Goal: Task Accomplishment & Management: Use online tool/utility

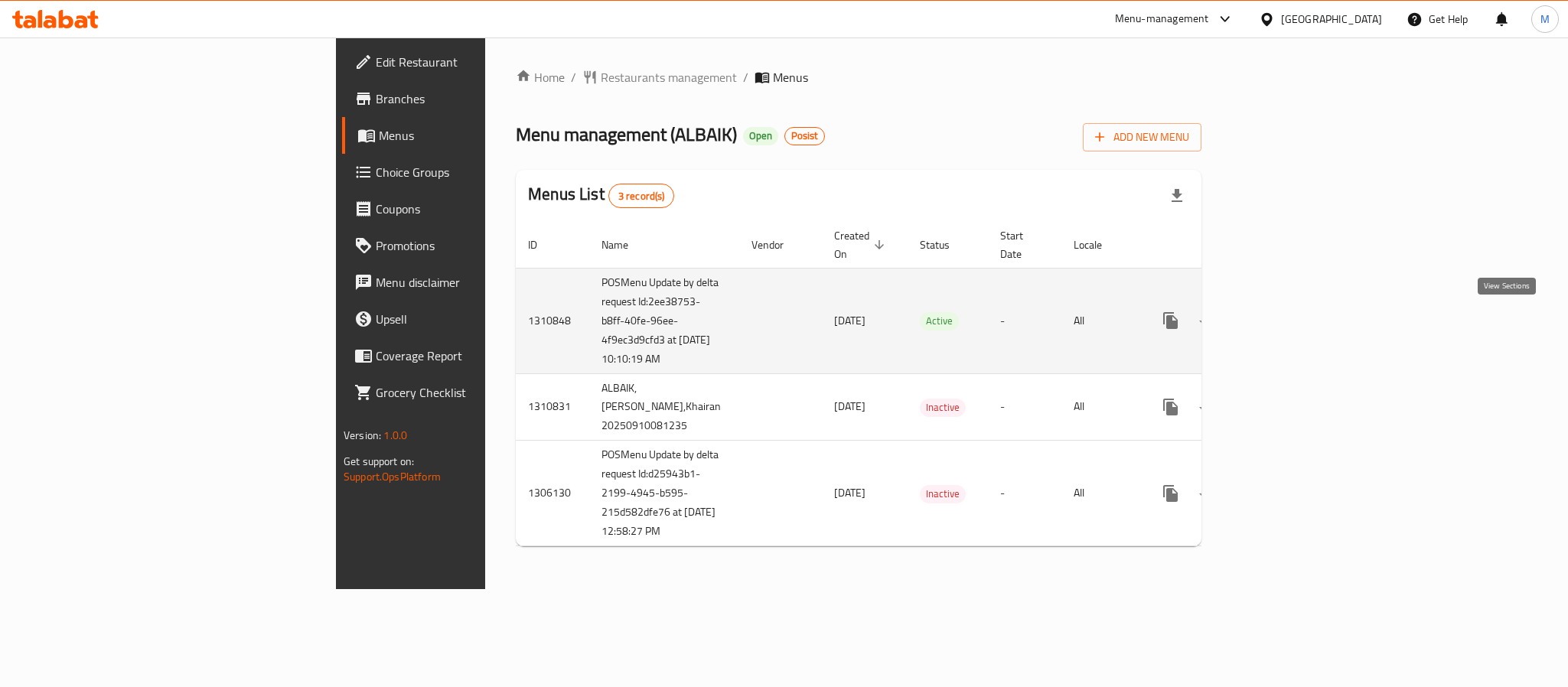
click at [1290, 325] on icon "enhanced table" at bounding box center [1281, 320] width 18 height 18
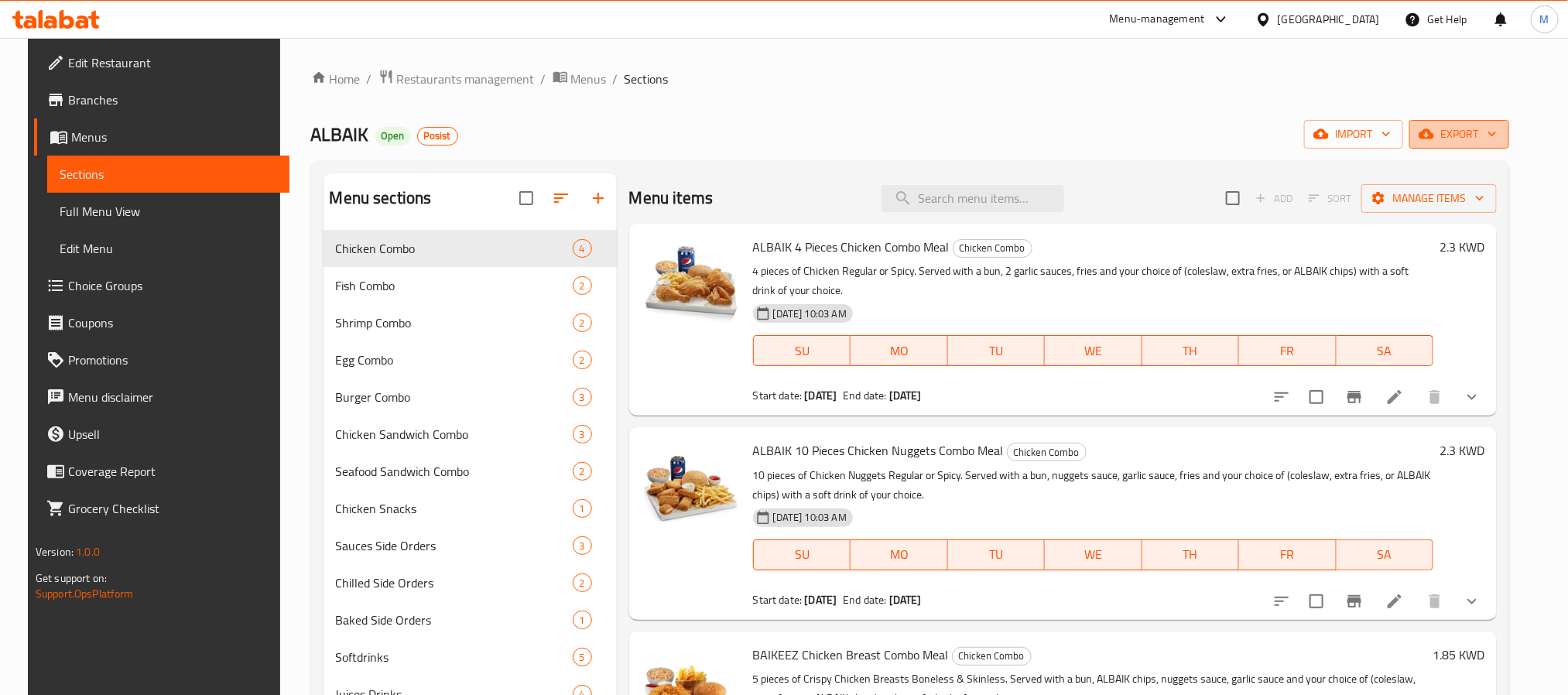
click at [1470, 130] on span "export" at bounding box center [1459, 134] width 75 height 19
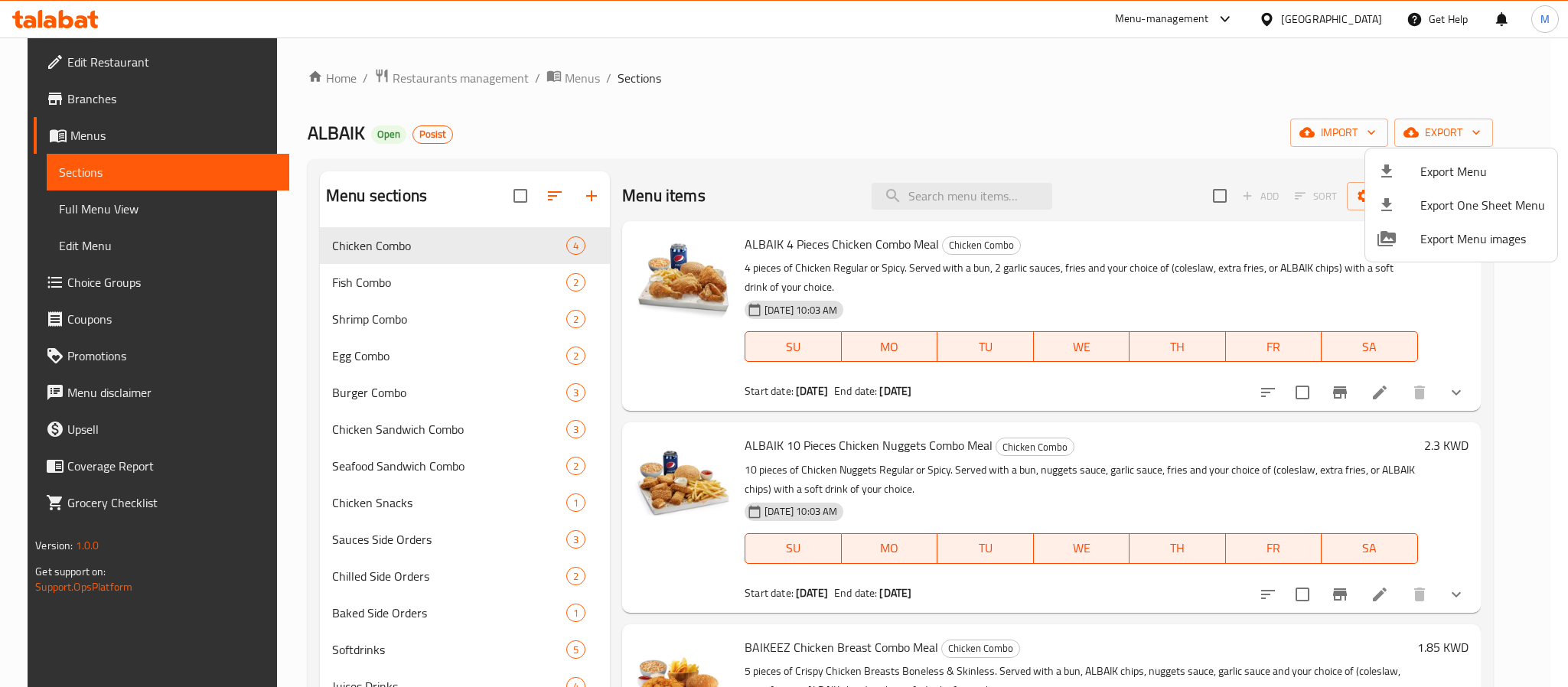
click at [1186, 107] on div at bounding box center [784, 343] width 1568 height 687
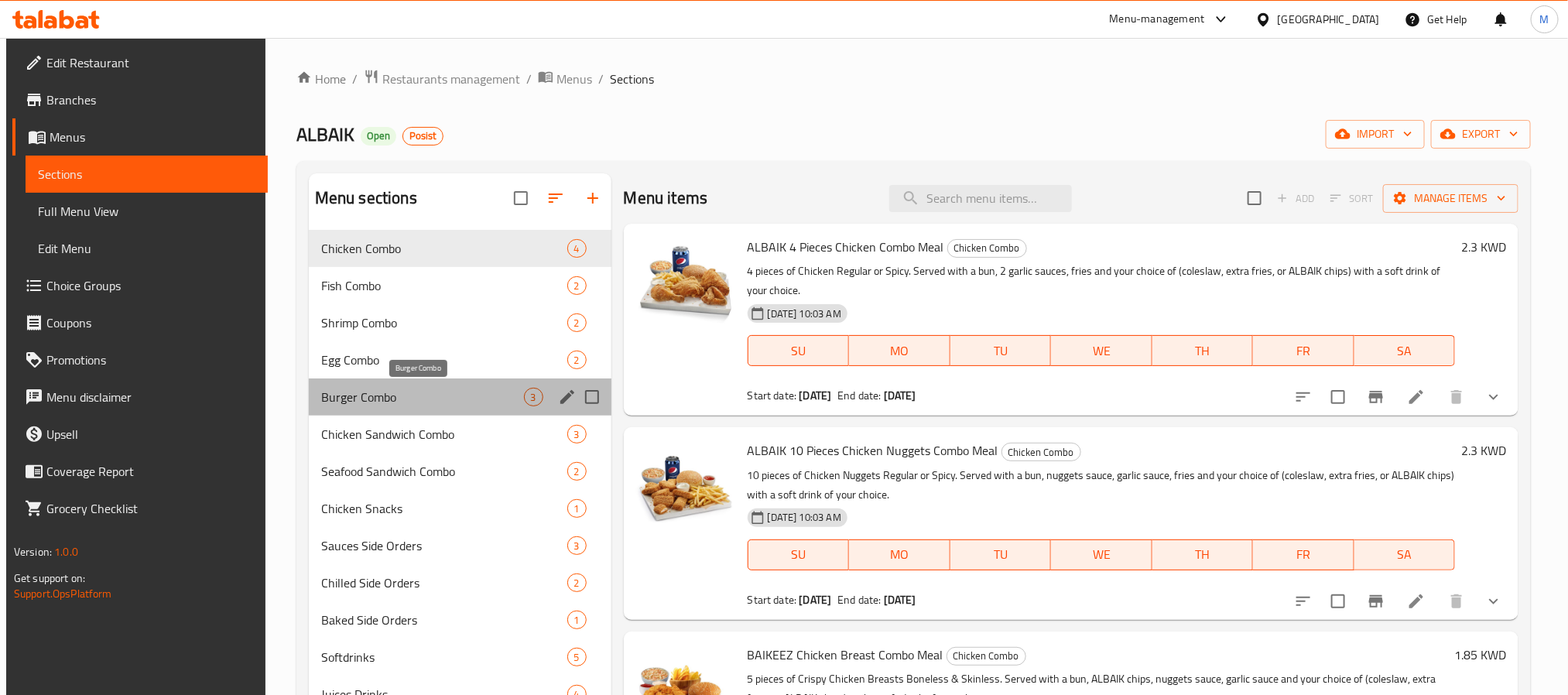
click at [371, 393] on span "Burger Combo" at bounding box center [423, 397] width 203 height 18
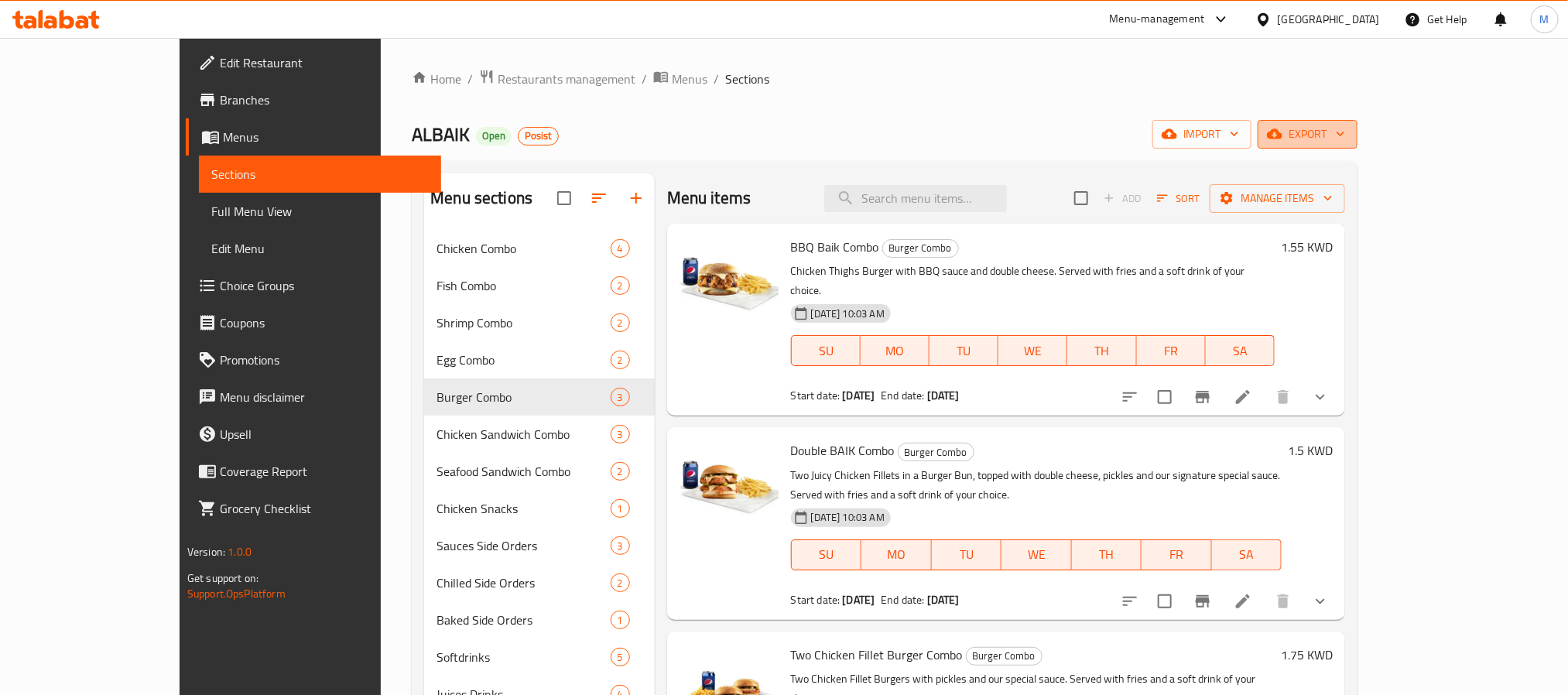
click at [1357, 149] on button "export" at bounding box center [1308, 133] width 100 height 28
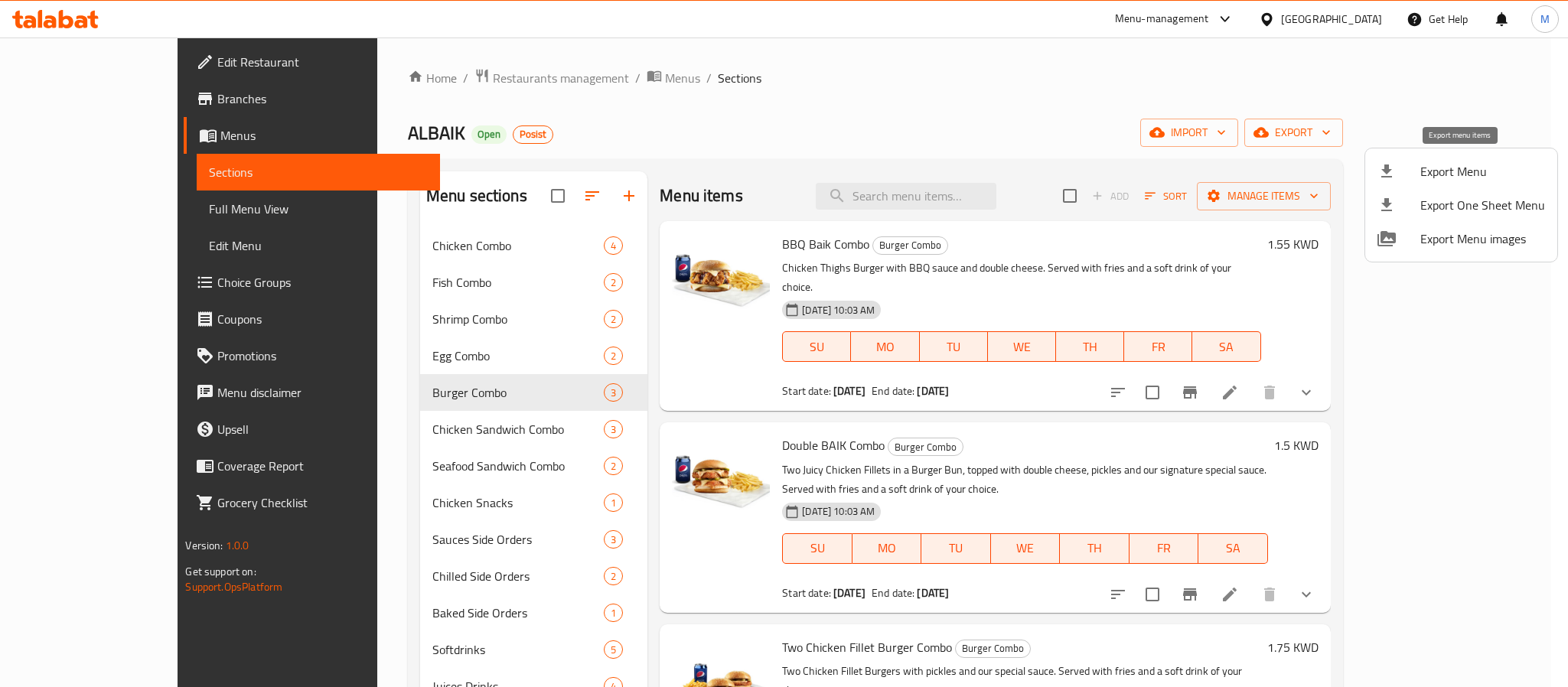
click at [1478, 175] on span "Export Menu" at bounding box center [1483, 171] width 125 height 18
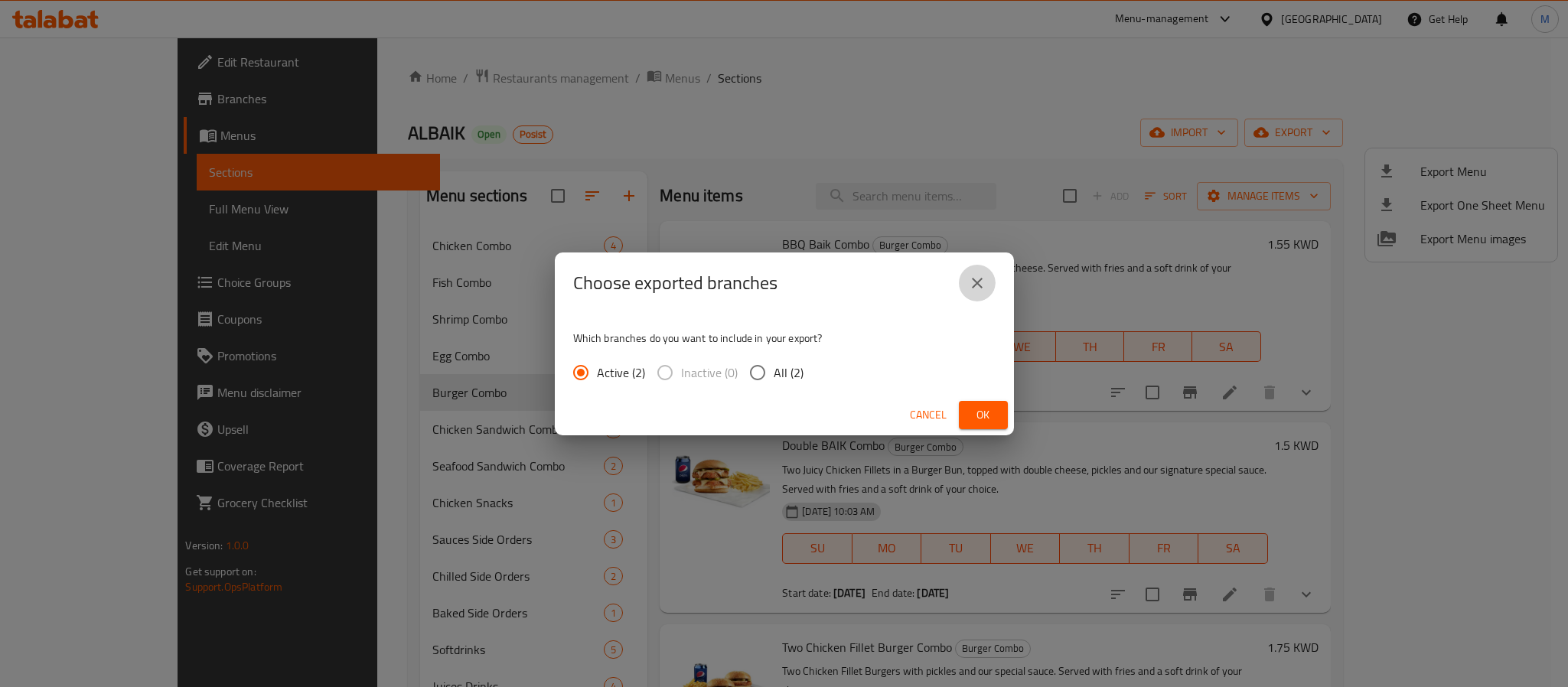
click at [966, 285] on button "close" at bounding box center [977, 283] width 37 height 37
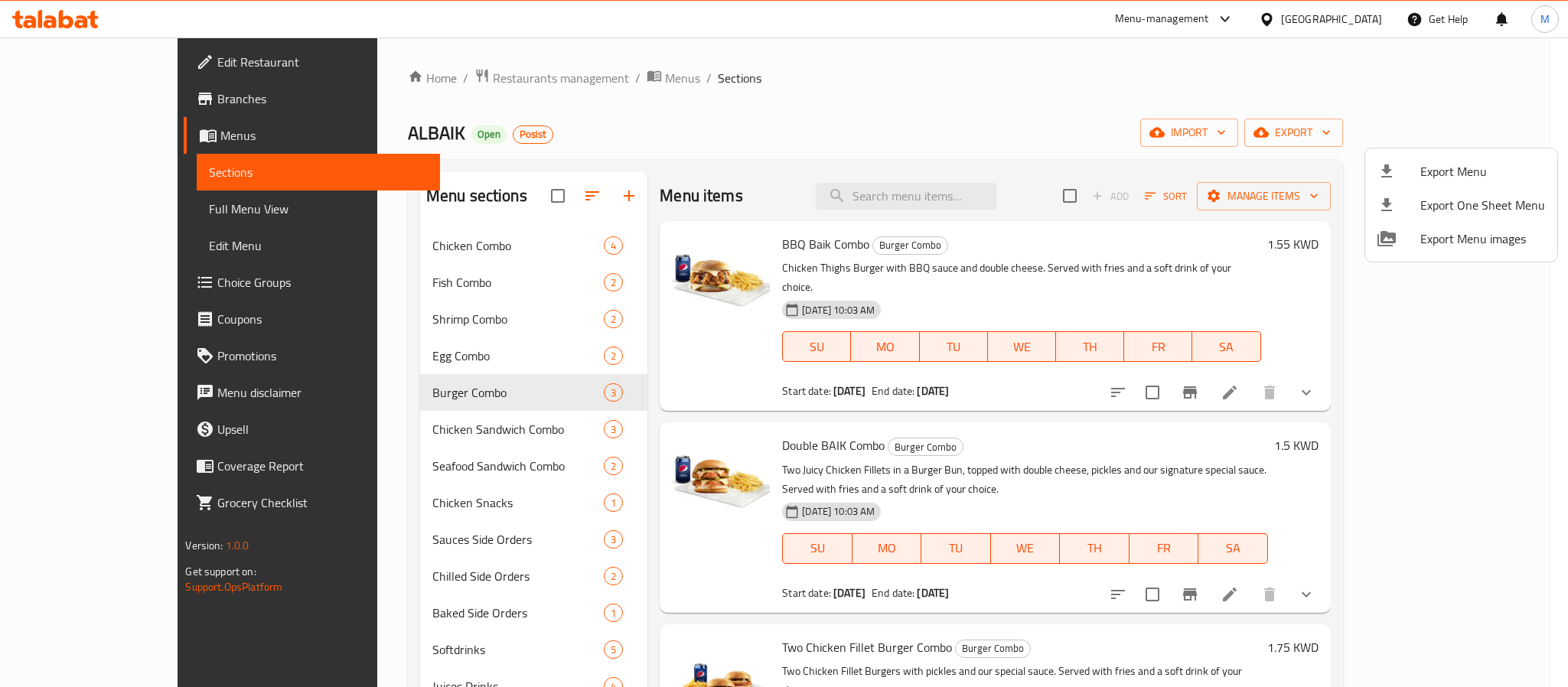
click at [1133, 135] on div at bounding box center [784, 343] width 1568 height 687
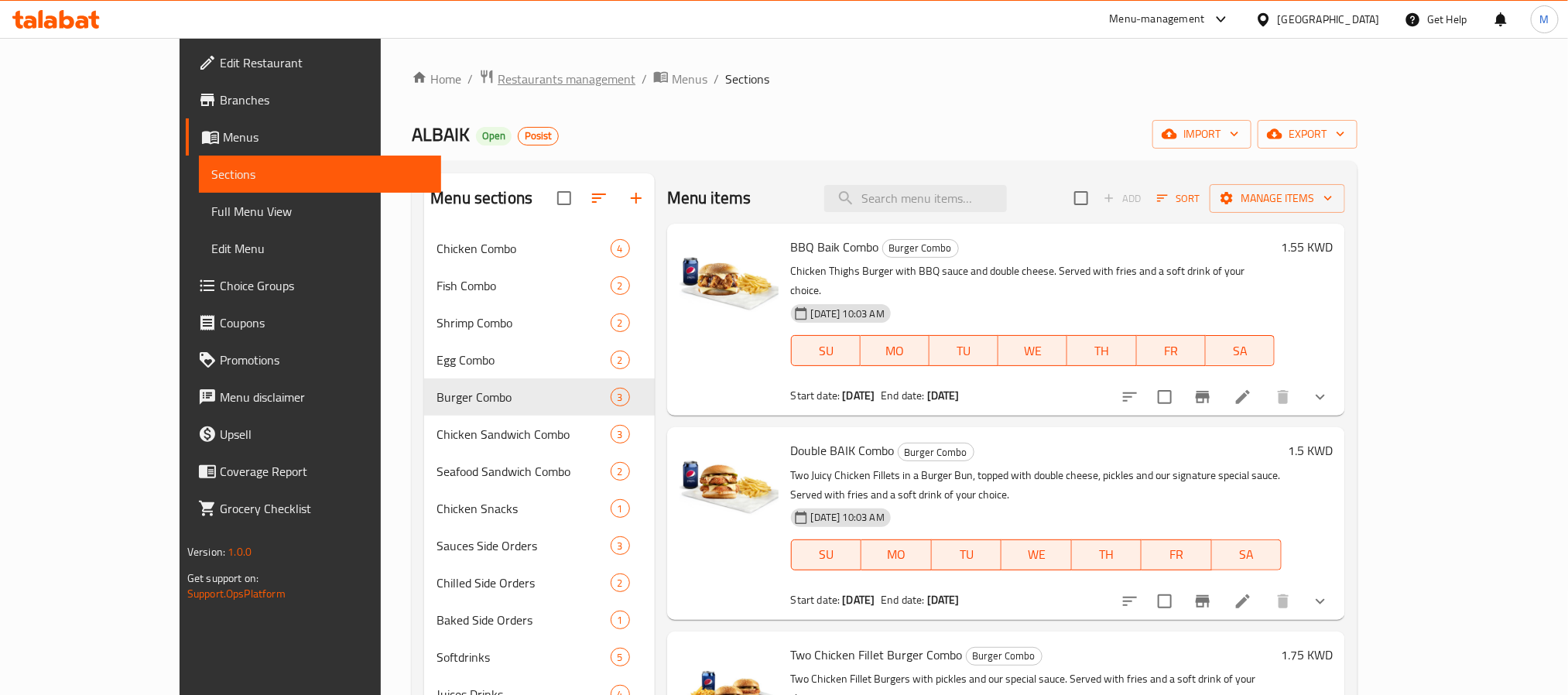
click at [497, 80] on span "Restaurants management" at bounding box center [566, 79] width 138 height 18
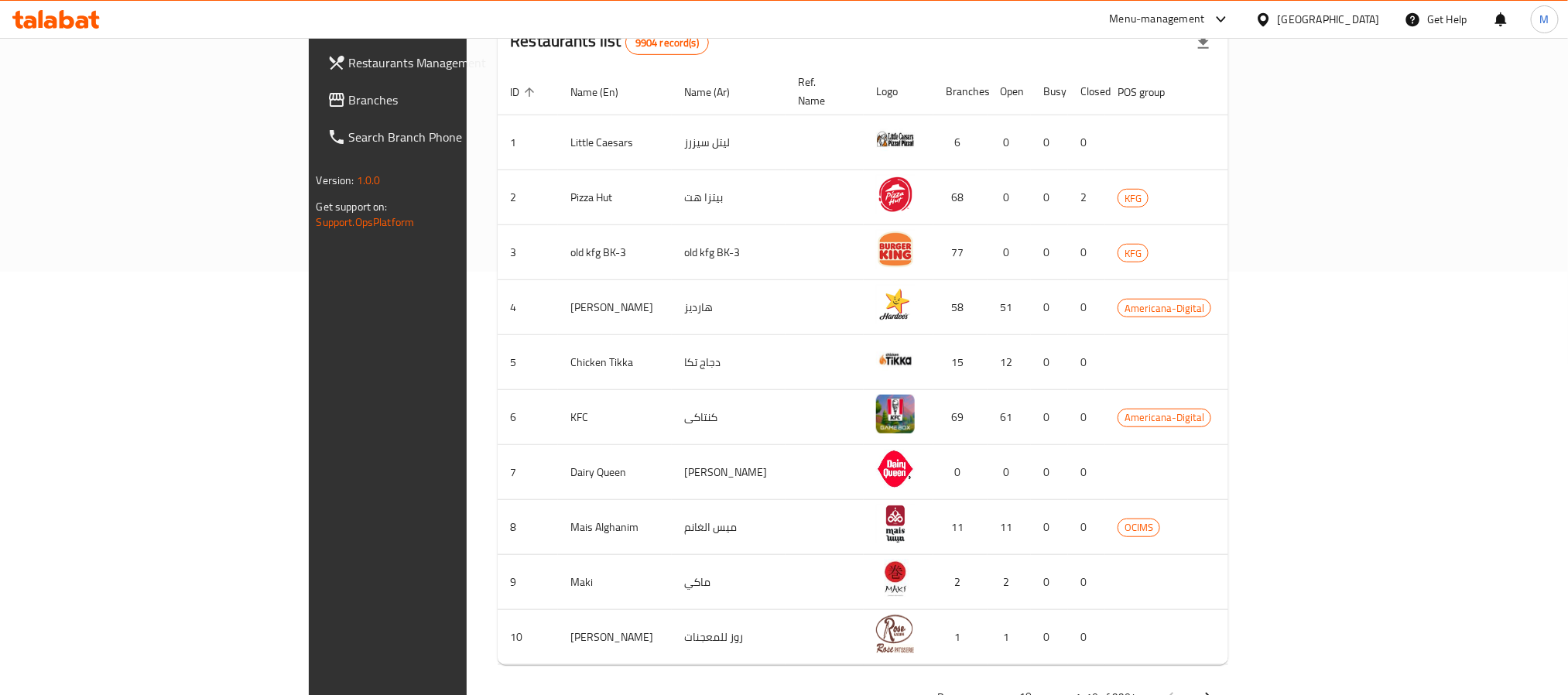
scroll to position [467, 0]
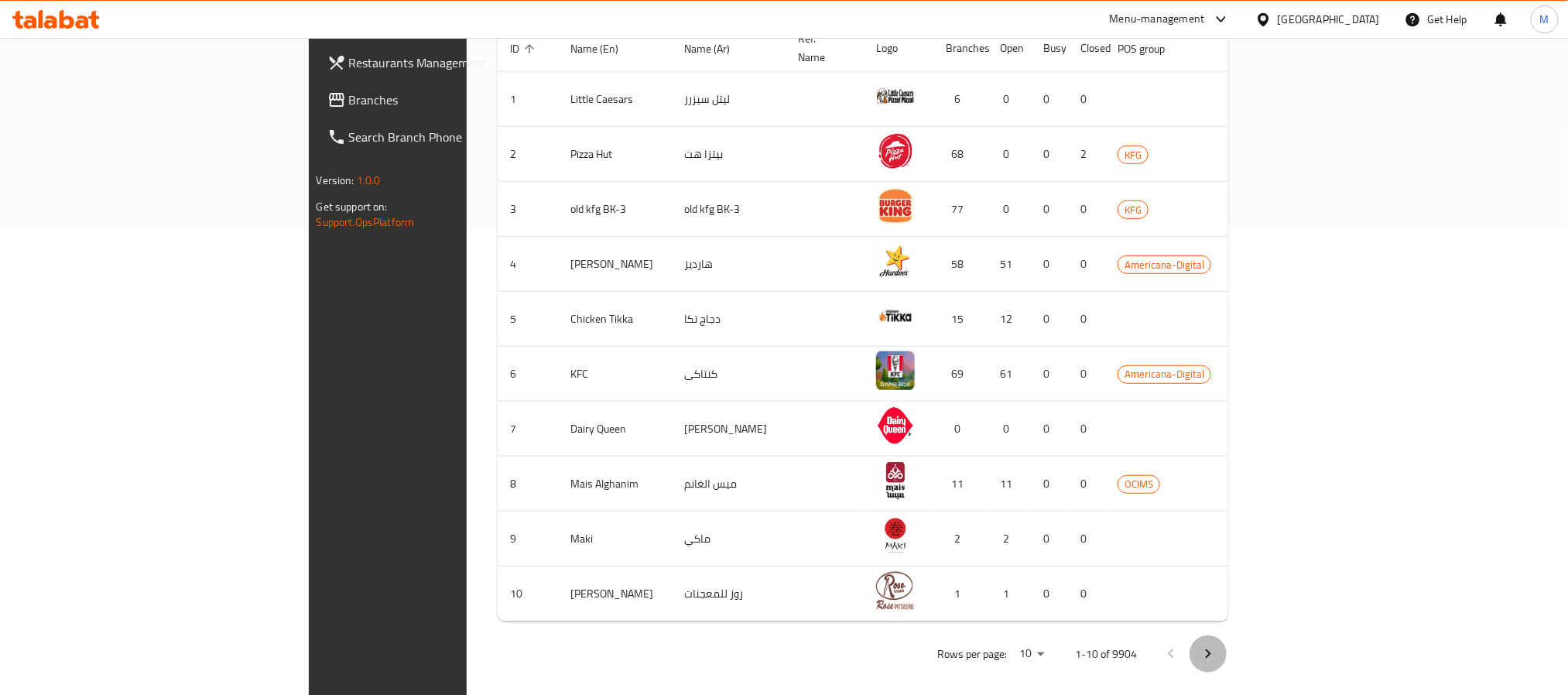
click at [1227, 648] on button "Next page" at bounding box center [1209, 654] width 37 height 37
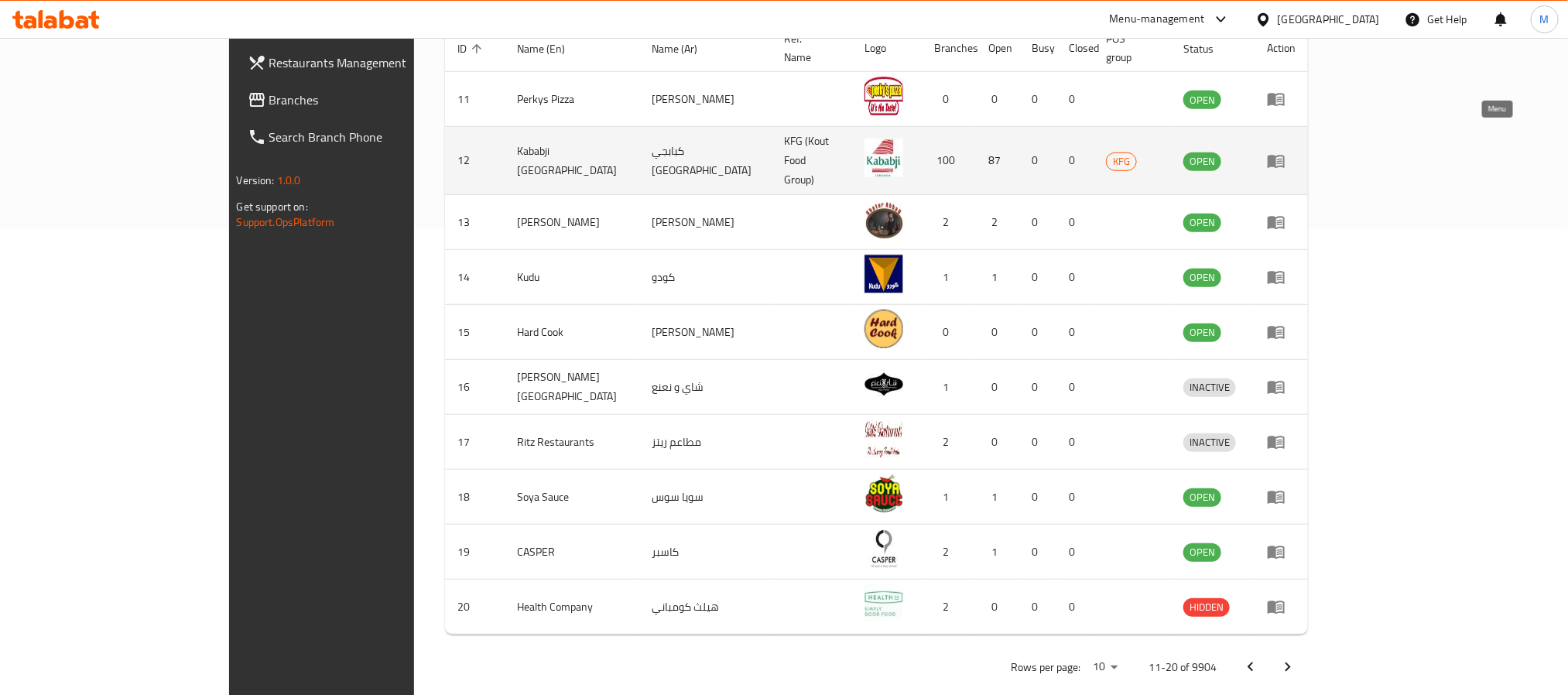
click at [1285, 155] on icon "enhanced table" at bounding box center [1277, 161] width 17 height 14
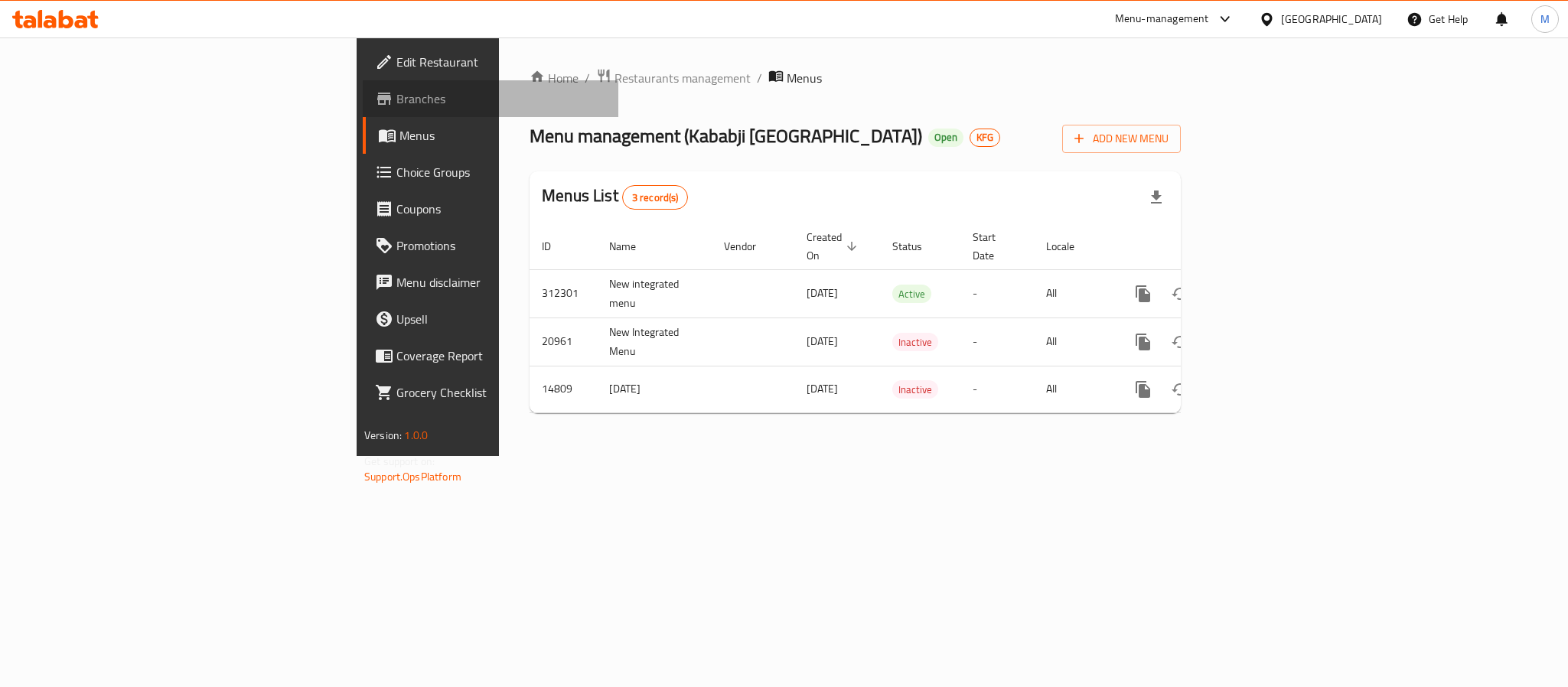
click at [397, 102] on span "Branches" at bounding box center [502, 98] width 209 height 18
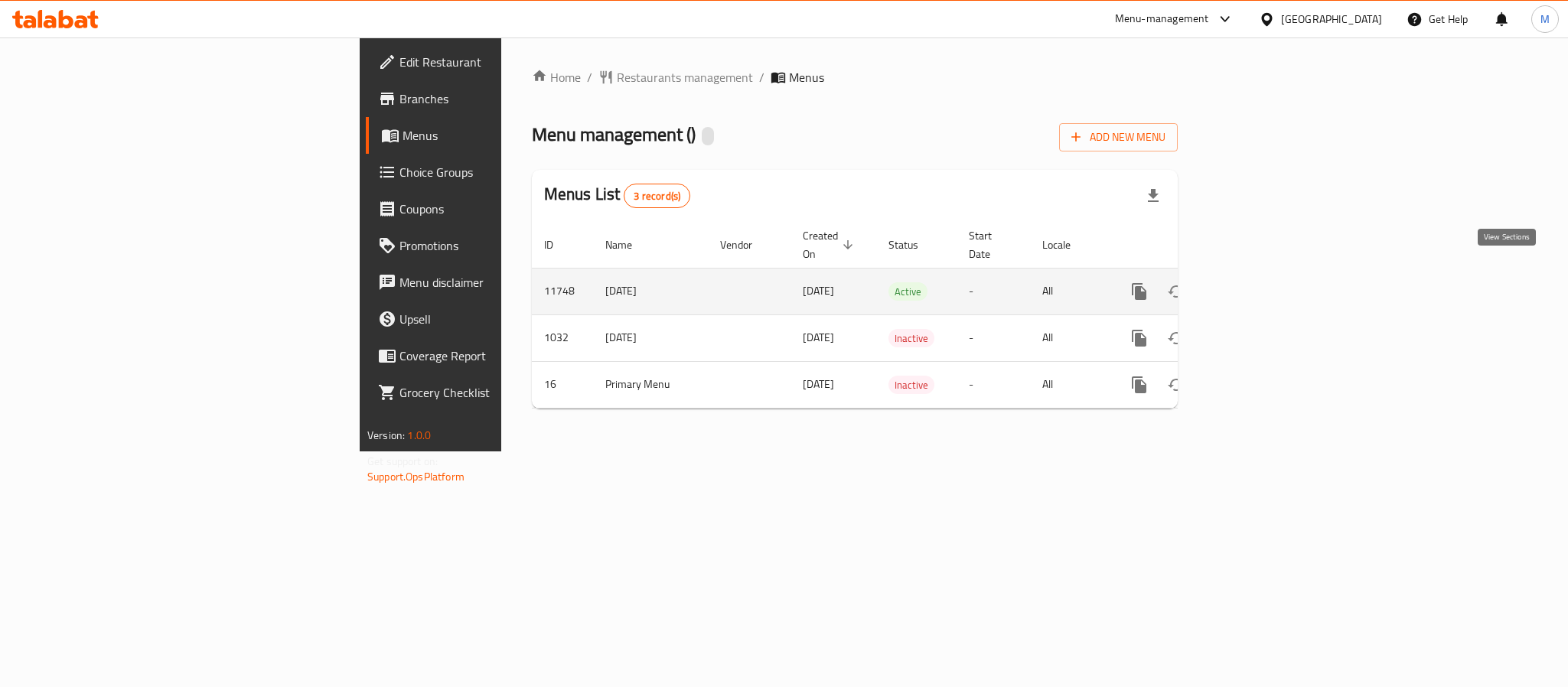
click at [1257, 284] on icon "enhanced table" at bounding box center [1250, 291] width 13 height 13
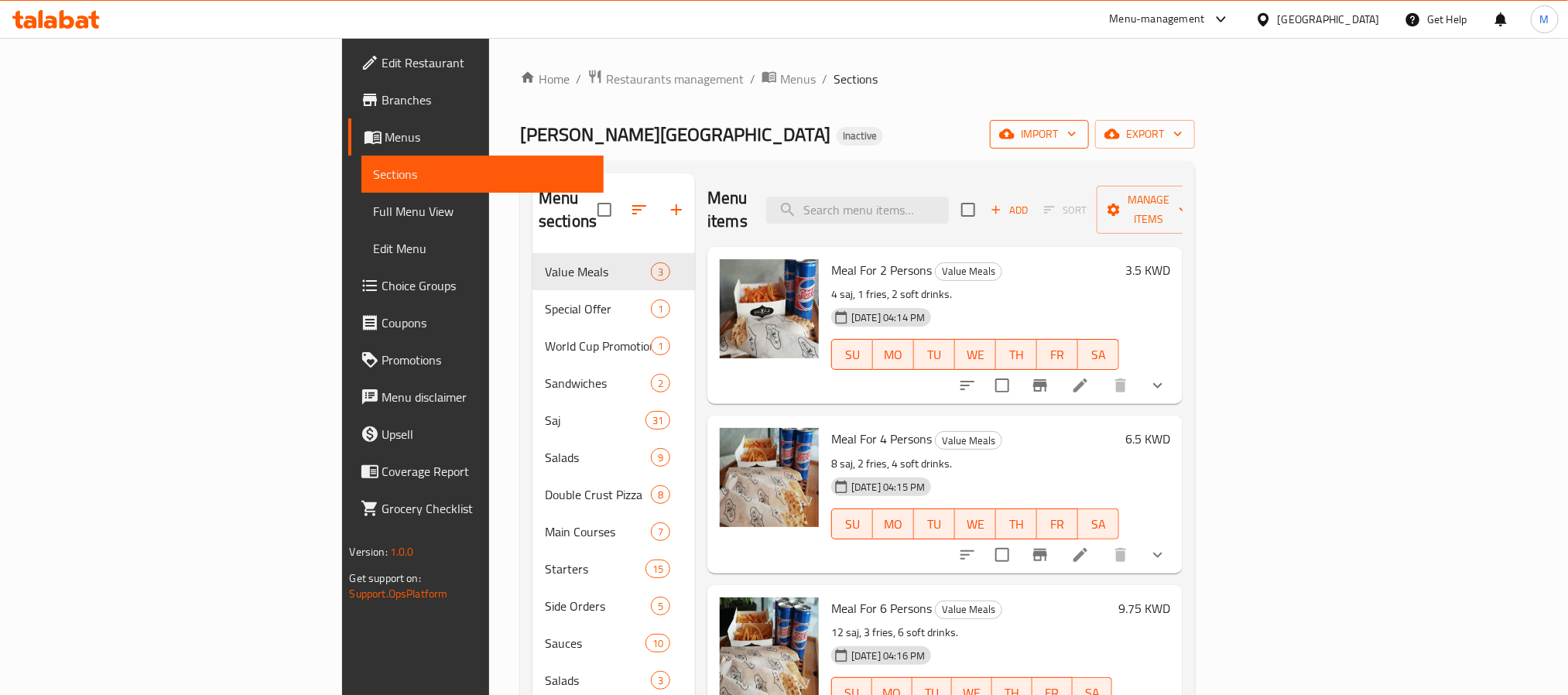
click at [1079, 140] on icon "button" at bounding box center [1072, 134] width 16 height 16
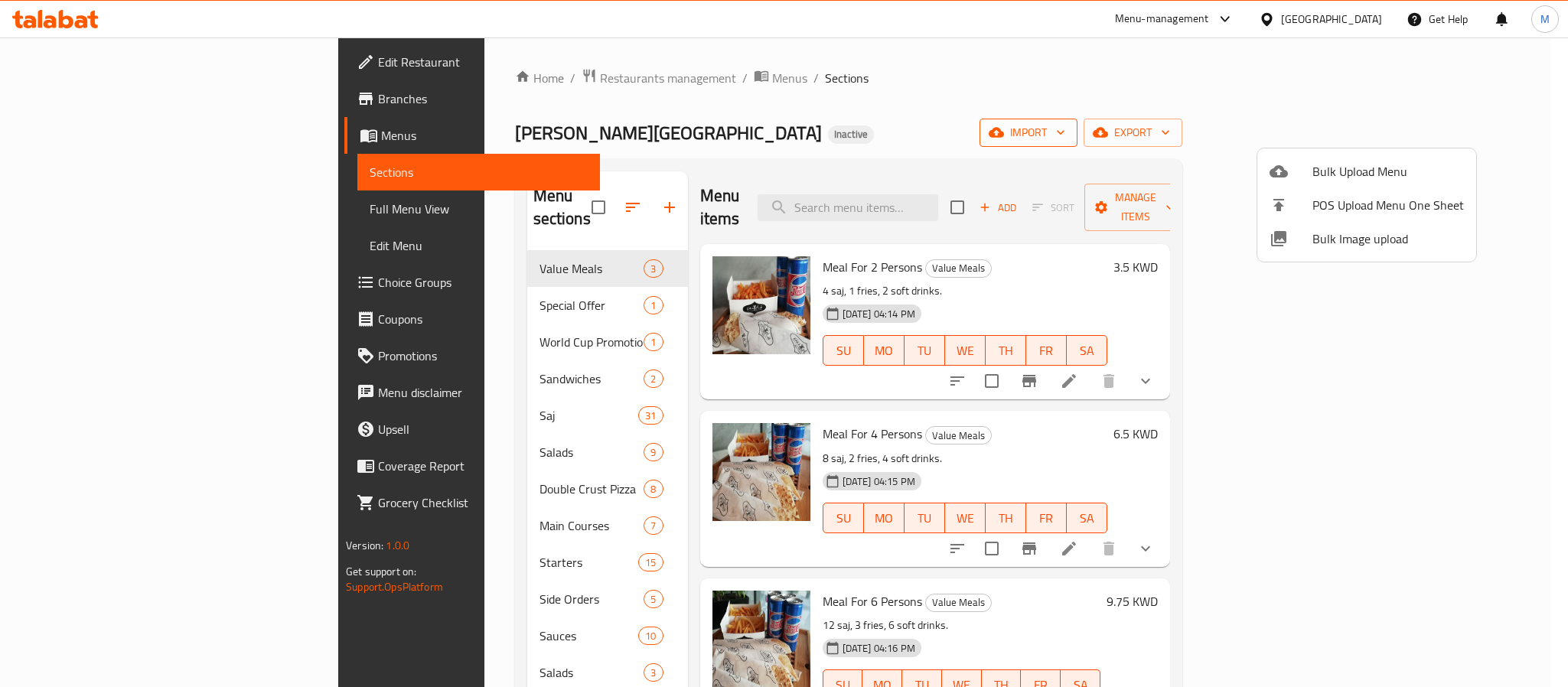
click at [1395, 138] on div at bounding box center [784, 343] width 1568 height 687
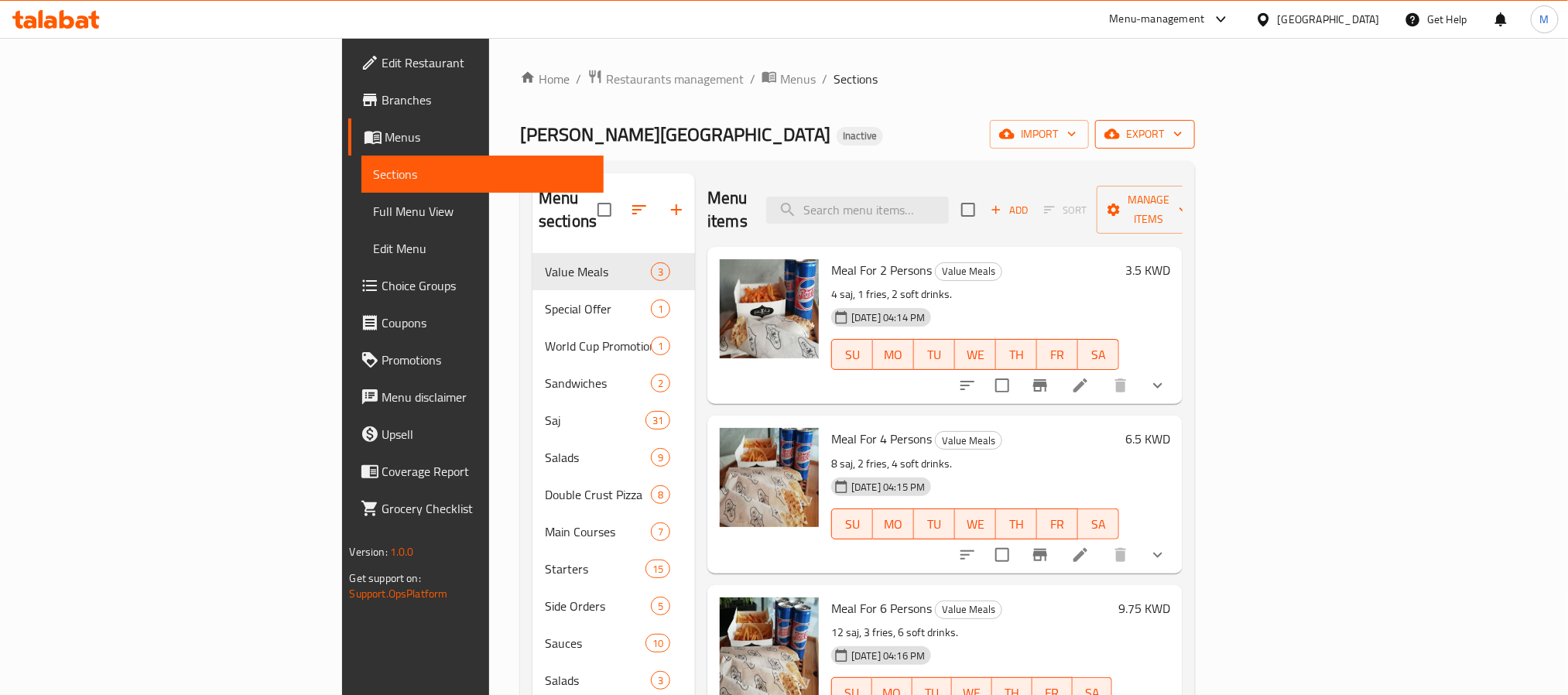
click at [1182, 140] on span "export" at bounding box center [1144, 134] width 75 height 19
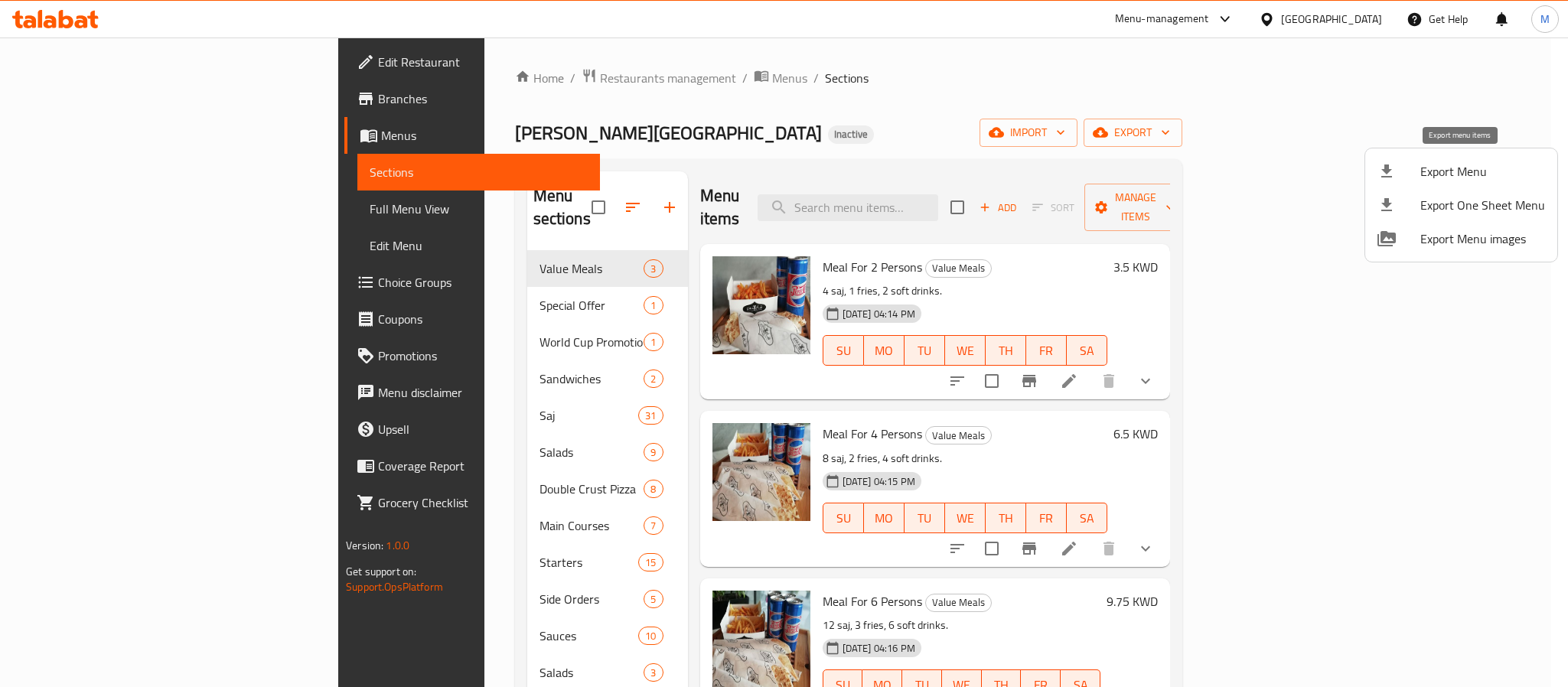
click at [1455, 159] on li "Export Menu" at bounding box center [1461, 171] width 192 height 34
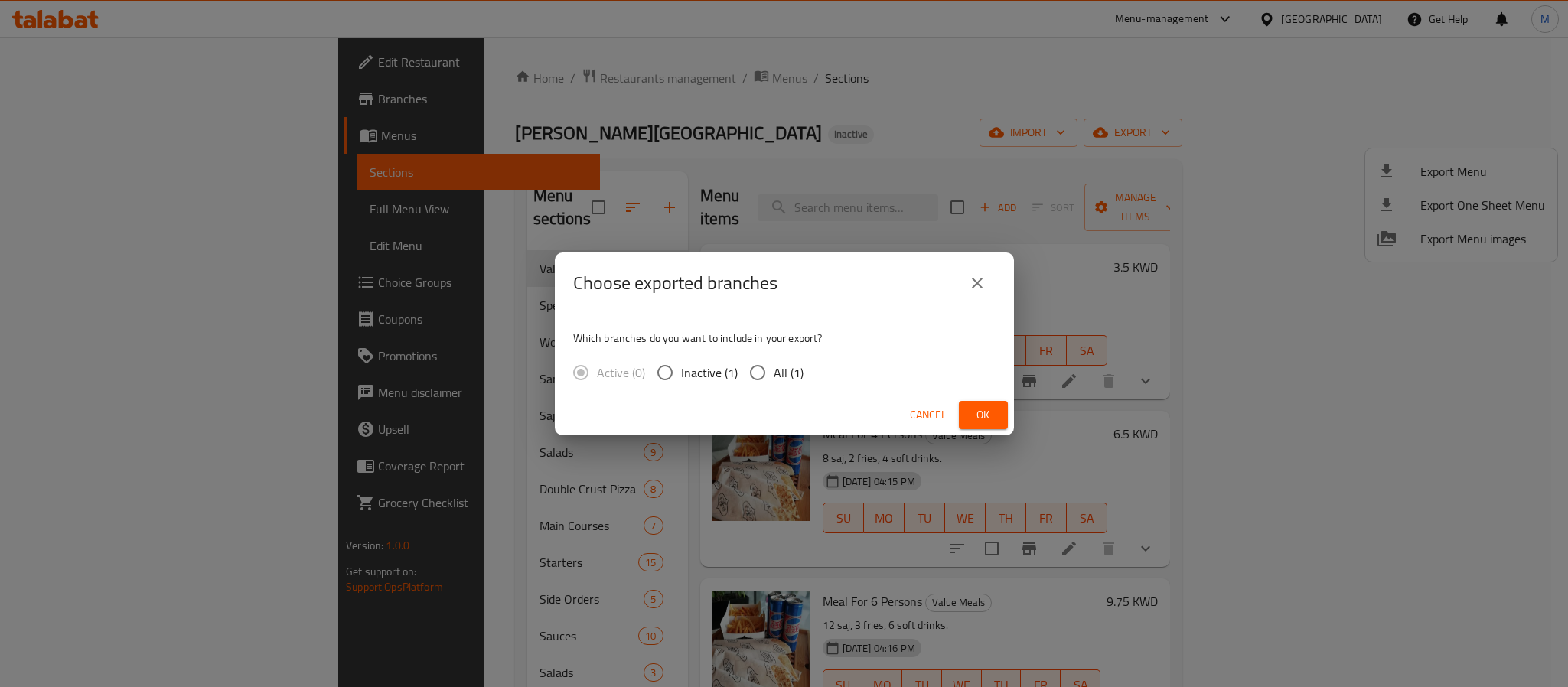
click at [749, 373] on input "All (1)" at bounding box center [757, 372] width 32 height 32
radio input "true"
click at [988, 413] on span "Ok" at bounding box center [983, 415] width 24 height 19
